Goal: Share content: Share content

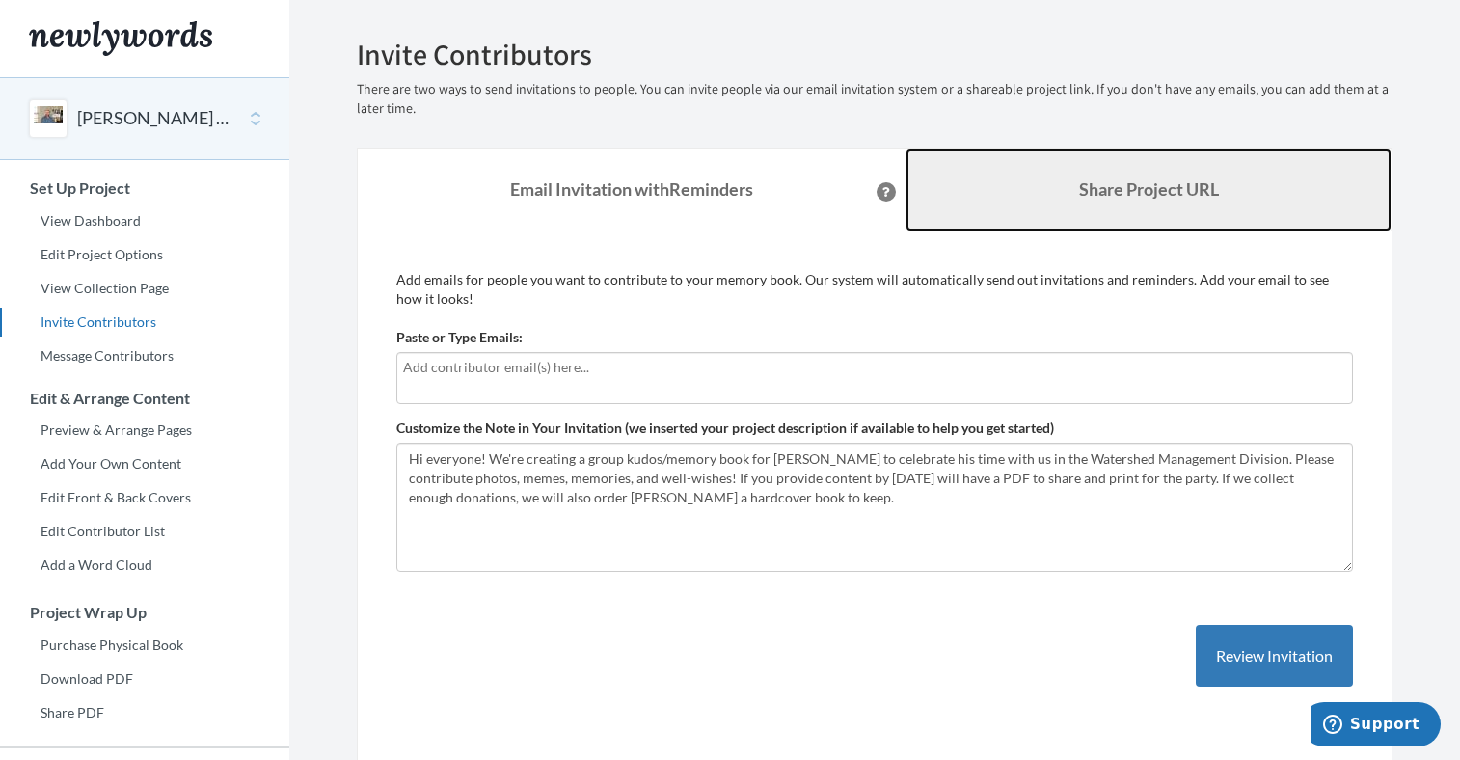
click at [1089, 182] on b "Share Project URL" at bounding box center [1149, 188] width 140 height 21
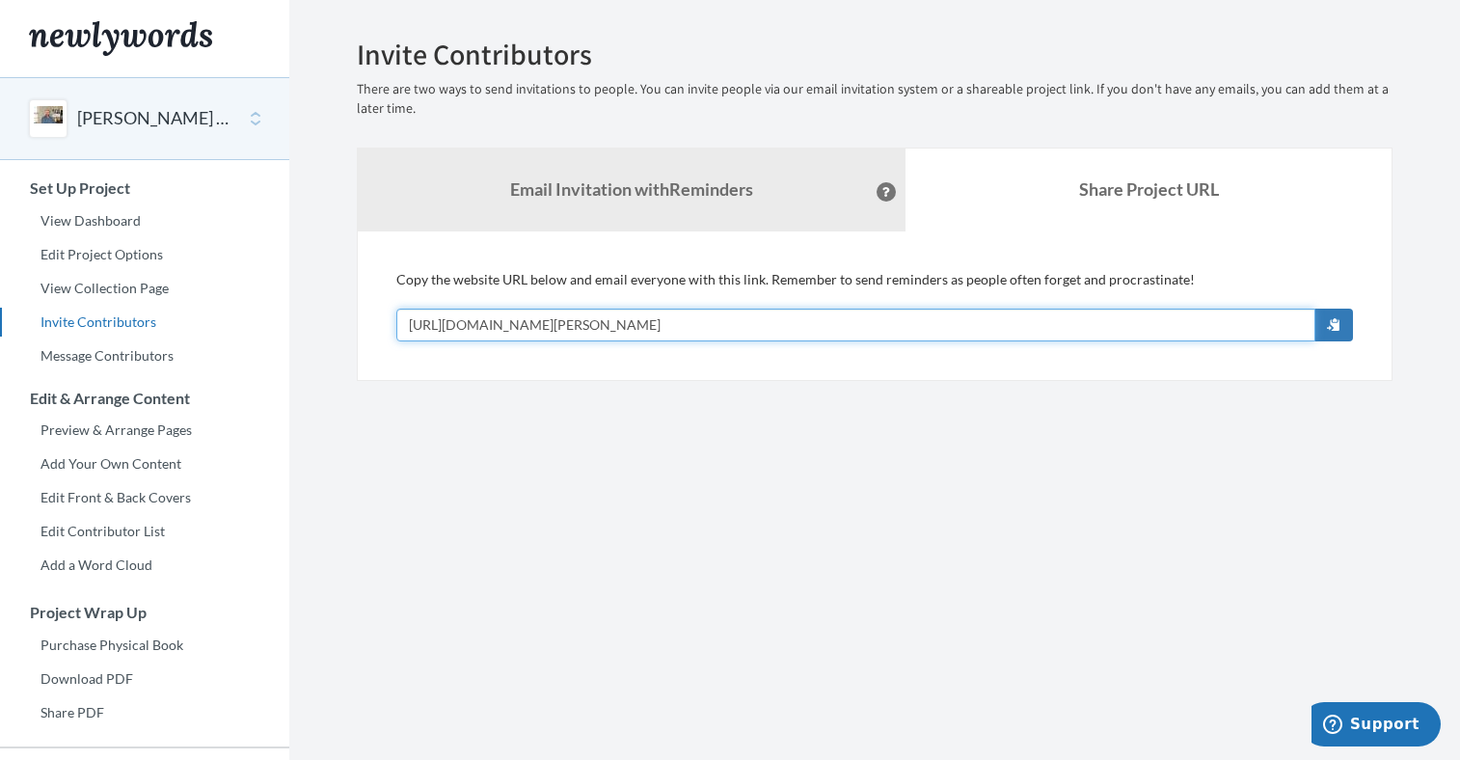
click at [784, 321] on input "[URL][DOMAIN_NAME][PERSON_NAME]" at bounding box center [855, 325] width 919 height 33
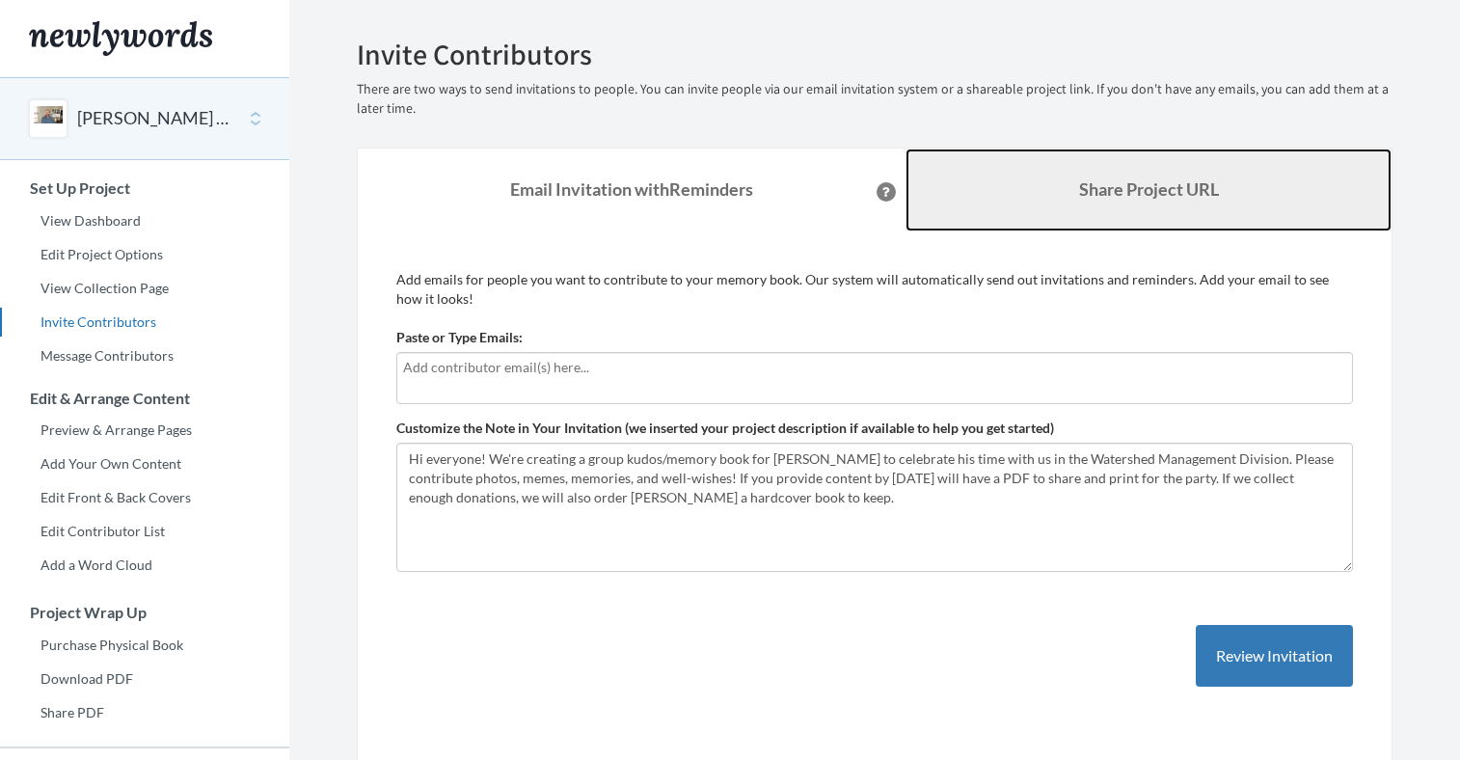
click at [1153, 186] on b "Share Project URL" at bounding box center [1149, 188] width 140 height 21
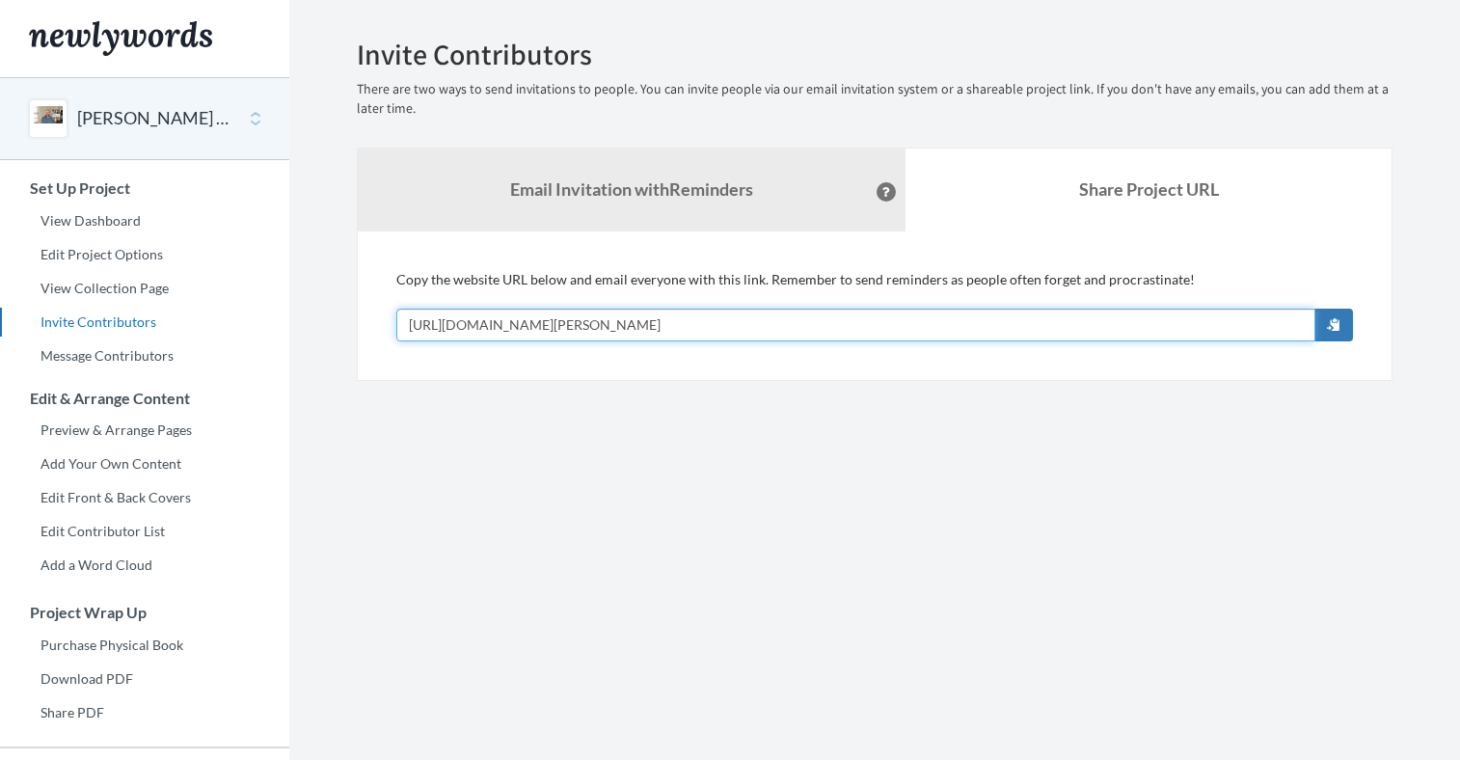
click at [837, 323] on input "https://www.newlywords.com/pete-retirement" at bounding box center [855, 325] width 919 height 33
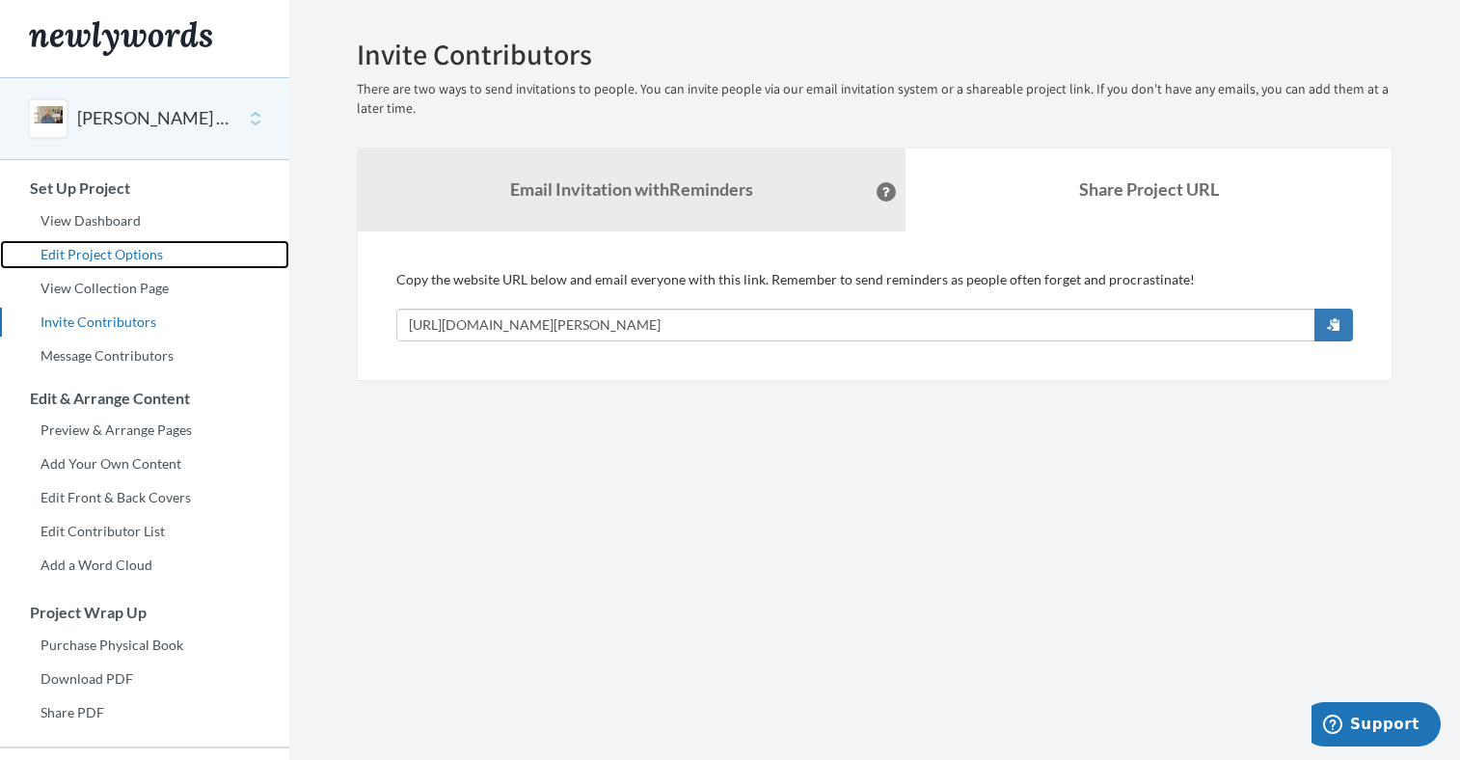
click at [76, 248] on link "Edit Project Options" at bounding box center [144, 254] width 289 height 29
